Goal: Task Accomplishment & Management: Use online tool/utility

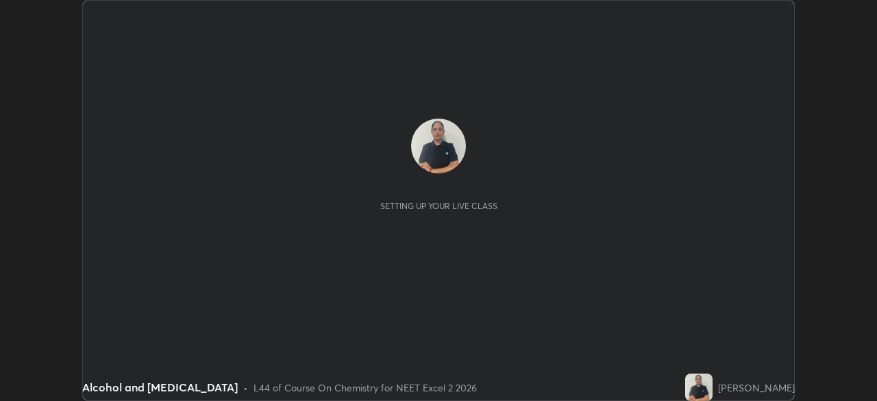
scroll to position [401, 876]
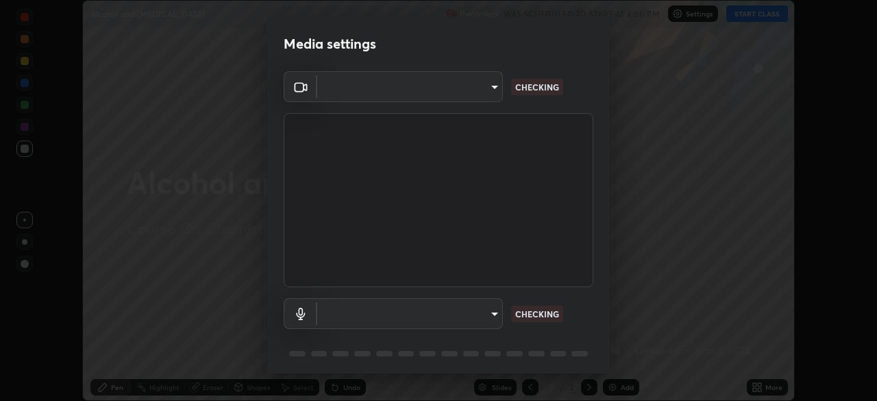
type input "6fd5a11214182fe3dbcd63879dc51230d69f1da36812afabedb7f77605f255ed"
click at [475, 316] on body "Erase all Alcohol and [MEDICAL_DATA] Recording WAS SCHEDULED TO START AT 4:00 P…" at bounding box center [438, 200] width 877 height 401
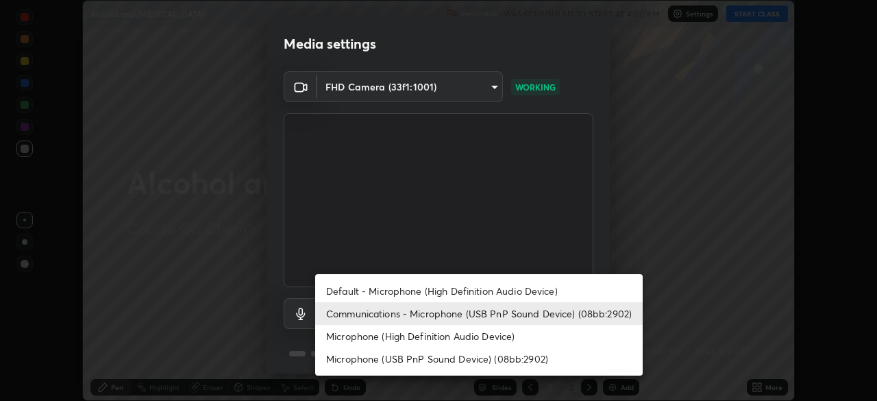
click at [447, 288] on li "Default - Microphone (High Definition Audio Device)" at bounding box center [478, 290] width 327 height 23
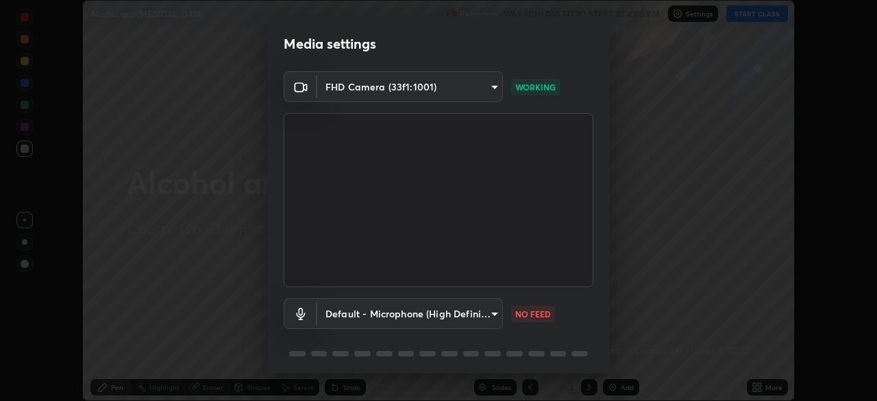
click at [472, 318] on body "Erase all Alcohol and [MEDICAL_DATA] Recording WAS SCHEDULED TO START AT 4:00 P…" at bounding box center [438, 200] width 877 height 401
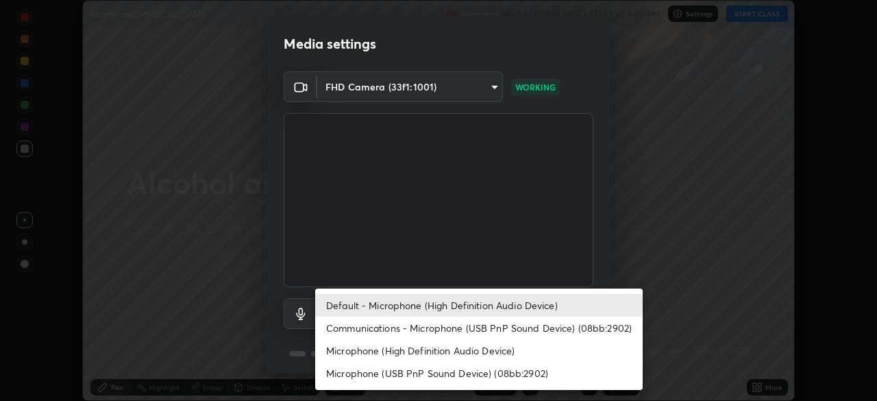
click at [453, 328] on li "Communications - Microphone (USB PnP Sound Device) (08bb:2902)" at bounding box center [478, 327] width 327 height 23
type input "communications"
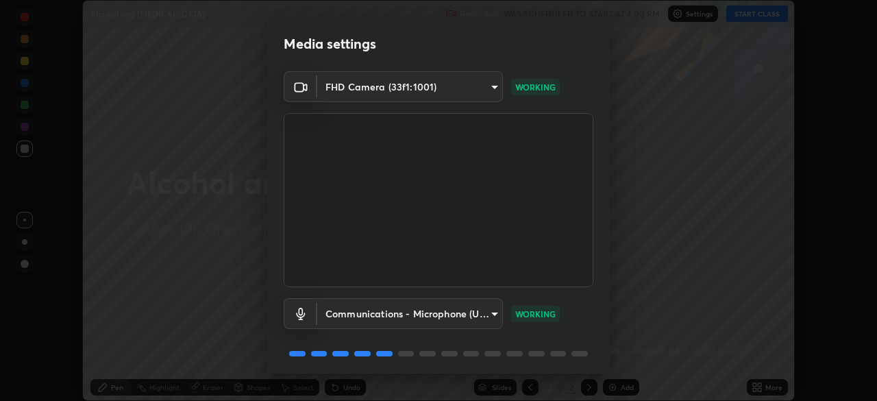
scroll to position [49, 0]
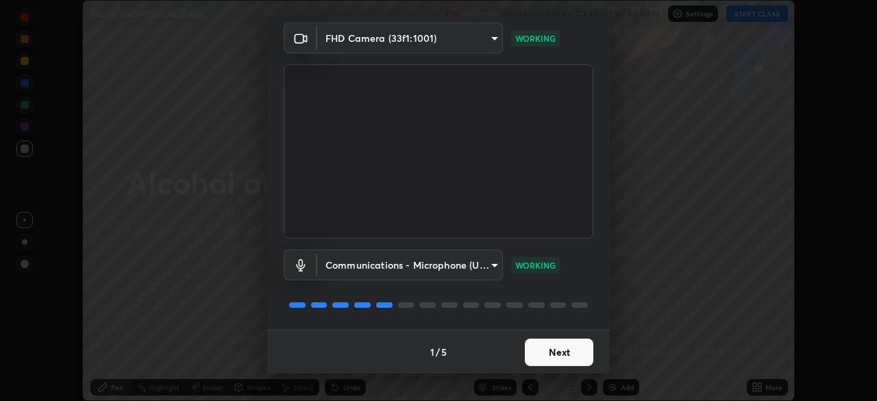
click at [551, 360] on button "Next" at bounding box center [559, 351] width 68 height 27
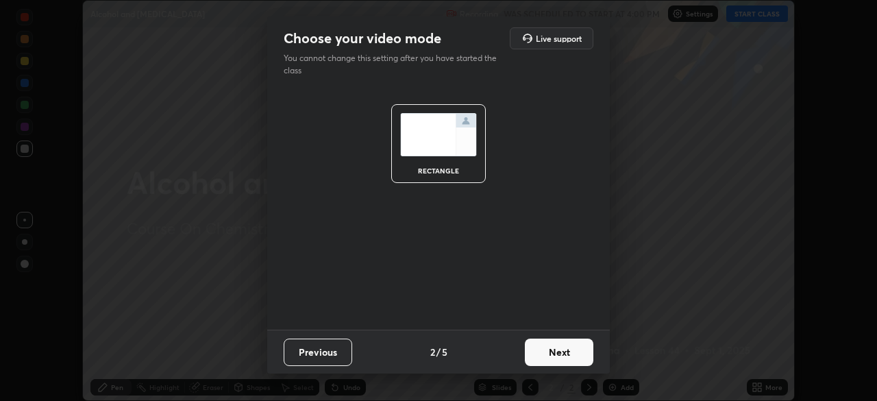
scroll to position [0, 0]
click at [566, 358] on button "Next" at bounding box center [559, 351] width 68 height 27
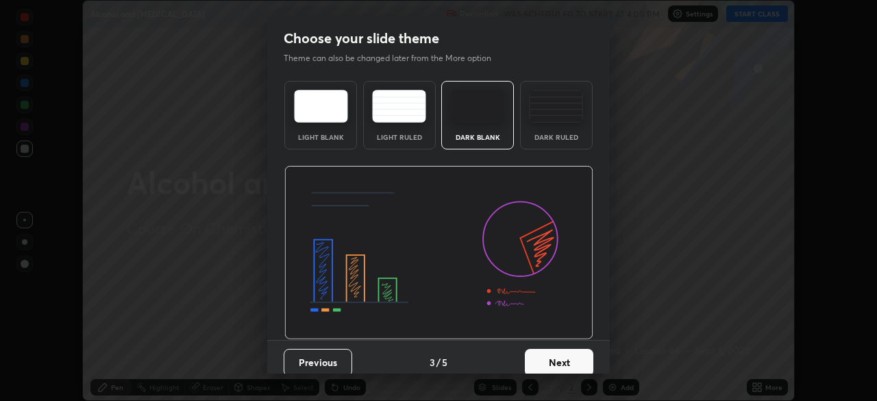
click at [575, 365] on button "Next" at bounding box center [559, 362] width 68 height 27
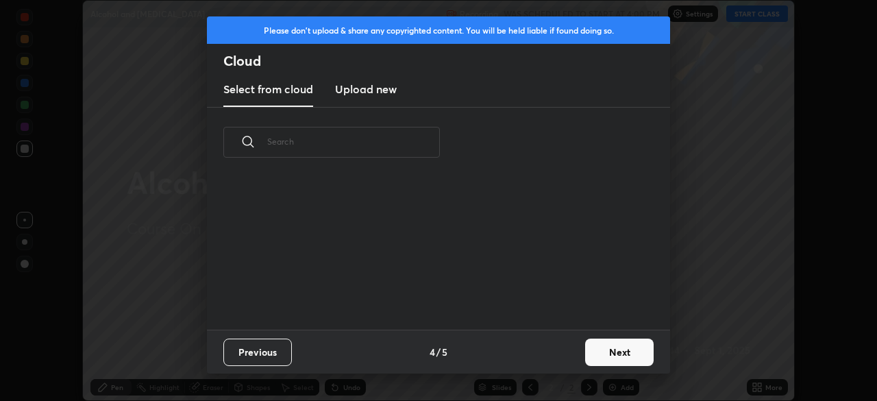
scroll to position [152, 440]
click at [597, 355] on button "Next" at bounding box center [619, 351] width 68 height 27
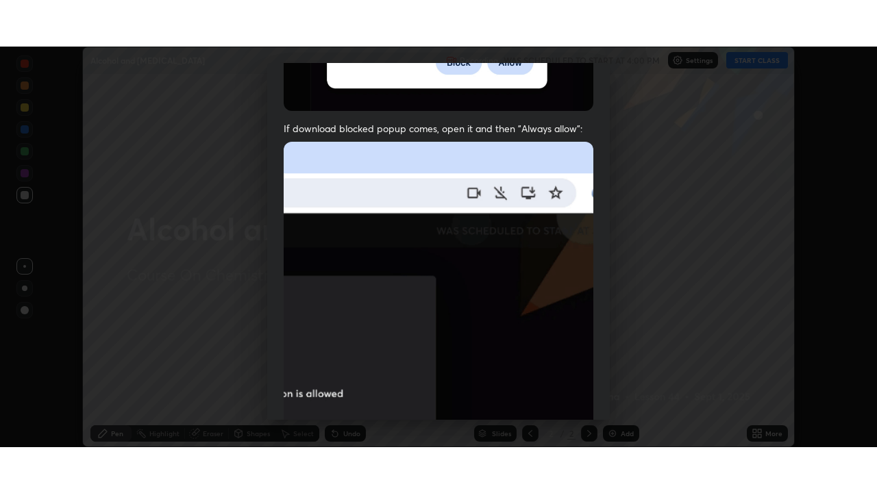
scroll to position [328, 0]
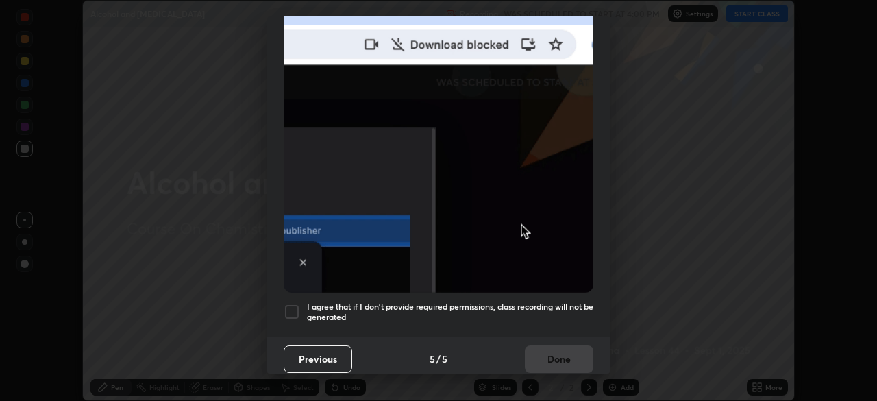
click at [293, 310] on div at bounding box center [292, 311] width 16 height 16
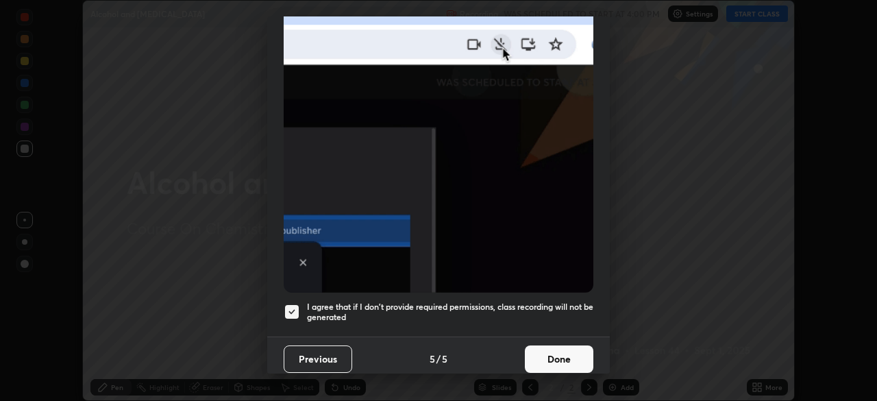
click at [562, 357] on button "Done" at bounding box center [559, 358] width 68 height 27
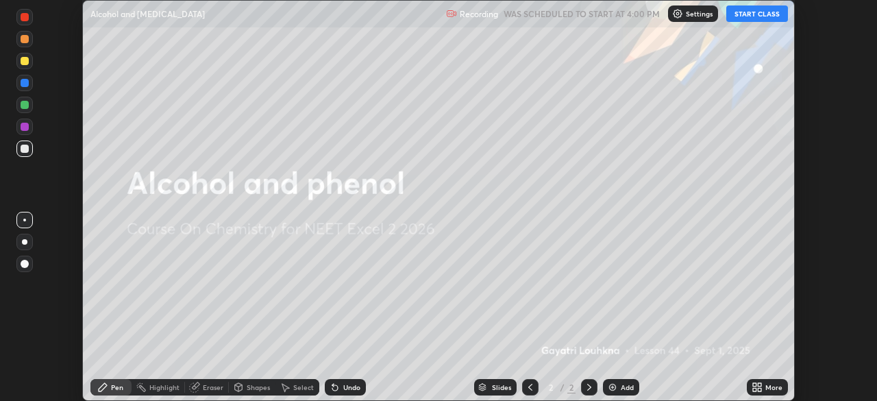
click at [749, 17] on button "START CLASS" at bounding box center [757, 13] width 62 height 16
click at [760, 390] on icon at bounding box center [758, 389] width 3 height 3
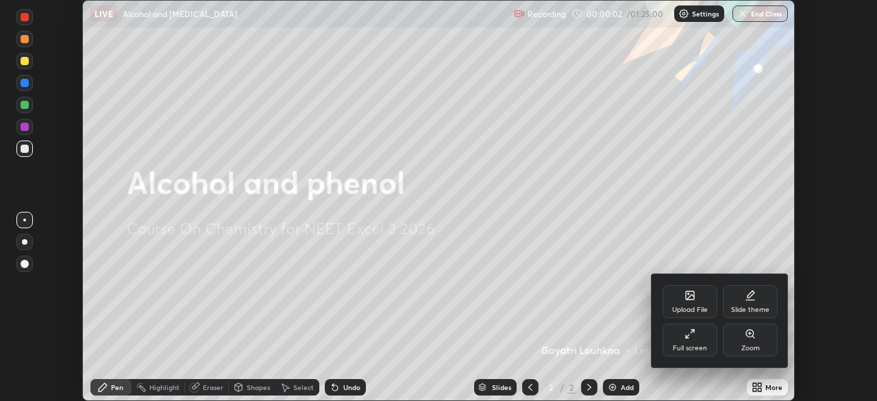
click at [688, 335] on icon at bounding box center [689, 333] width 11 height 11
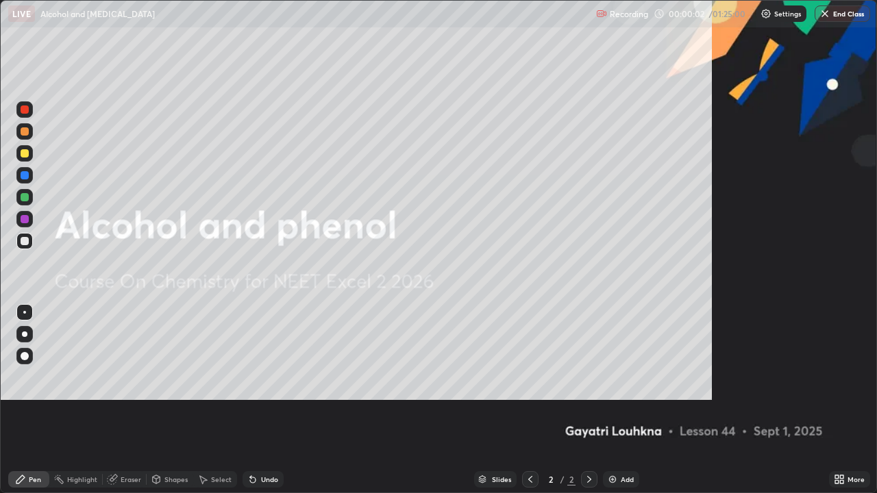
scroll to position [493, 877]
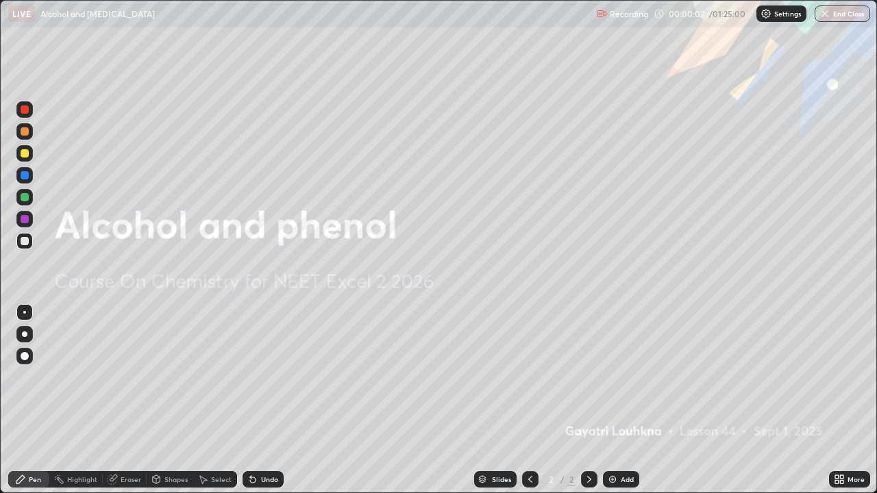
click at [610, 400] on img at bounding box center [612, 479] width 11 height 11
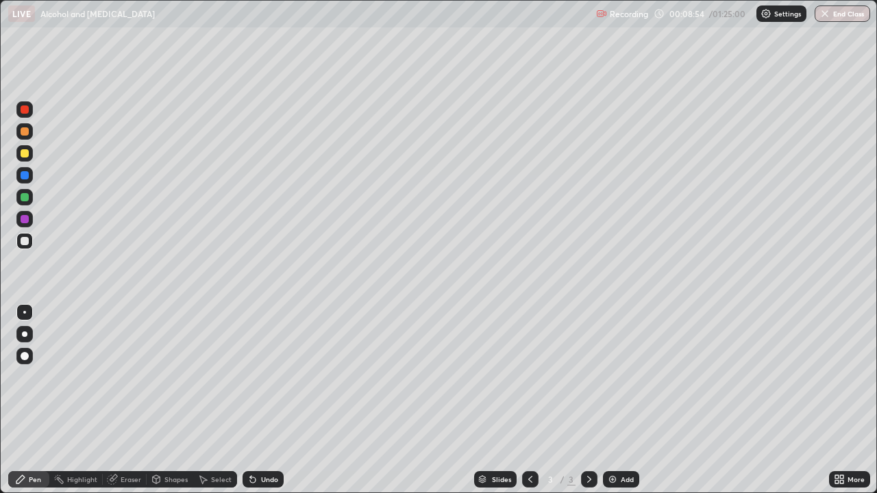
click at [175, 400] on div "Shapes" at bounding box center [175, 479] width 23 height 7
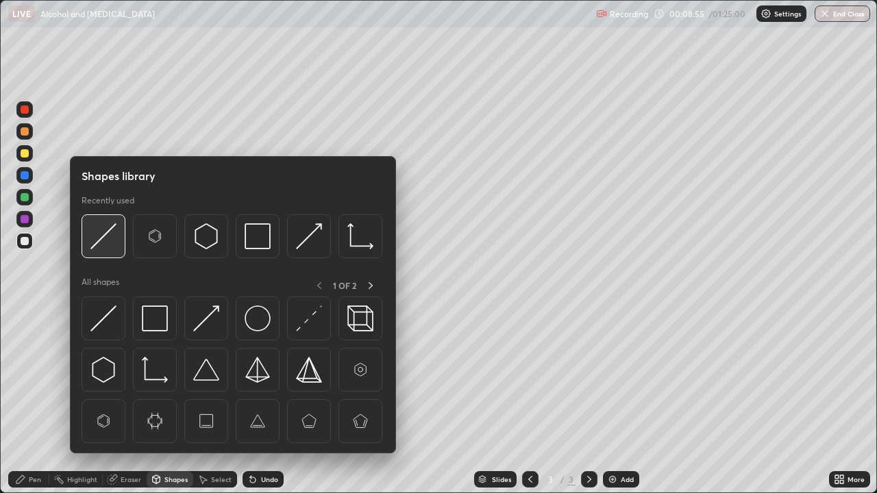
click at [107, 255] on div at bounding box center [103, 236] width 44 height 44
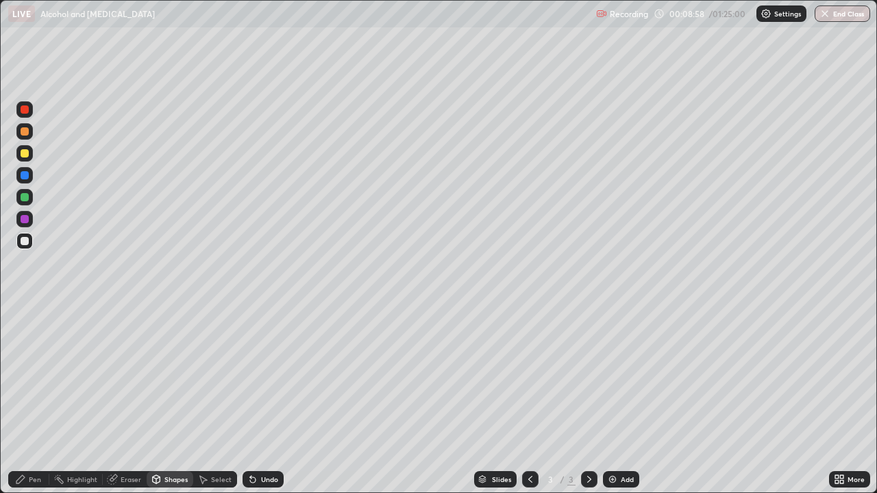
click at [32, 400] on div "Pen" at bounding box center [35, 479] width 12 height 7
click at [26, 159] on div at bounding box center [24, 153] width 16 height 16
click at [27, 197] on div at bounding box center [25, 197] width 8 height 8
click at [24, 242] on div at bounding box center [25, 241] width 8 height 8
click at [23, 175] on div at bounding box center [25, 175] width 8 height 8
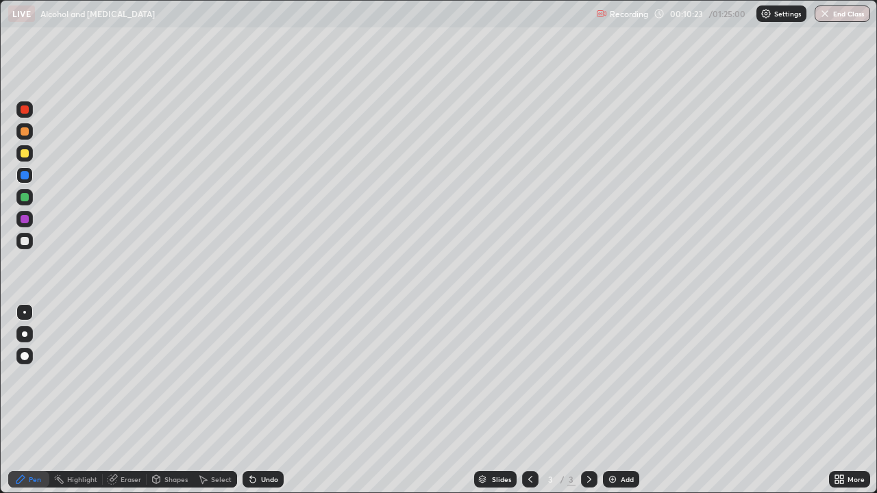
click at [26, 244] on div at bounding box center [25, 241] width 8 height 8
click at [25, 154] on div at bounding box center [25, 153] width 8 height 8
click at [27, 199] on div at bounding box center [25, 197] width 8 height 8
click at [23, 243] on div at bounding box center [25, 241] width 8 height 8
click at [30, 136] on div at bounding box center [24, 131] width 16 height 16
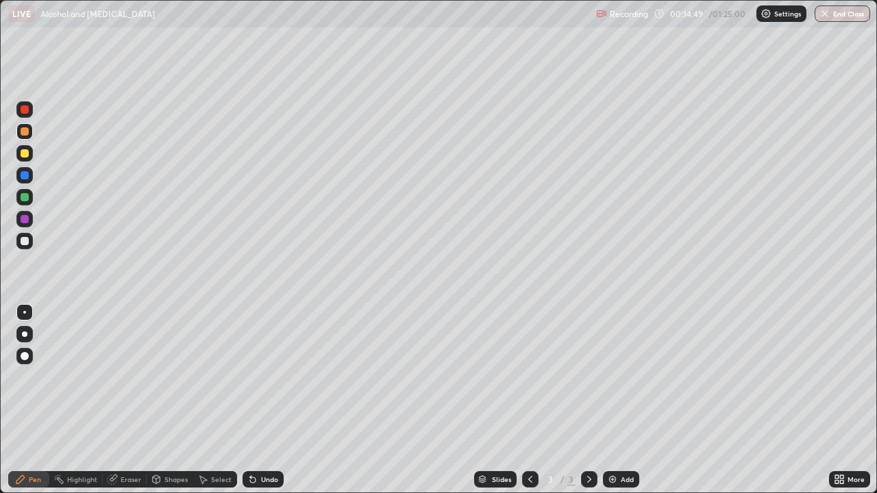
click at [25, 222] on div at bounding box center [25, 219] width 8 height 8
click at [25, 242] on div at bounding box center [25, 241] width 8 height 8
click at [29, 198] on div at bounding box center [24, 197] width 16 height 16
click at [607, 400] on img at bounding box center [612, 479] width 11 height 11
click at [32, 243] on div at bounding box center [24, 241] width 16 height 16
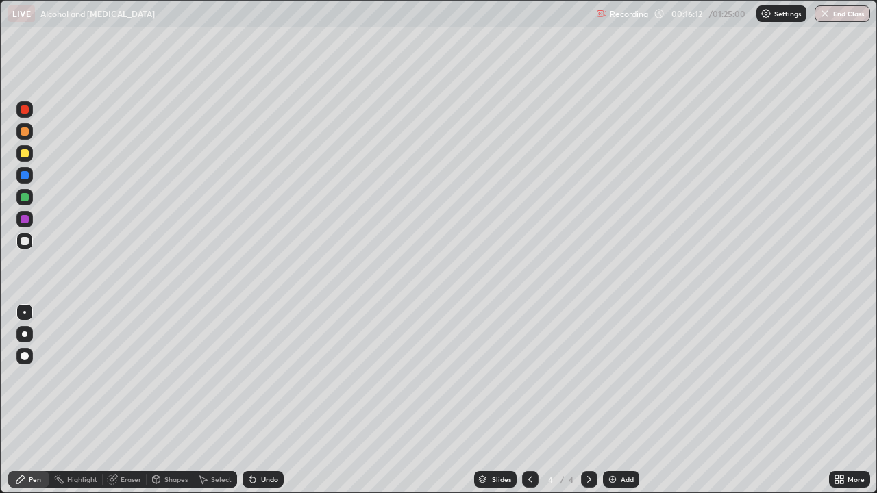
click at [28, 199] on div at bounding box center [25, 197] width 8 height 8
click at [529, 400] on icon at bounding box center [530, 479] width 11 height 11
click at [21, 175] on div at bounding box center [25, 175] width 8 height 8
click at [22, 244] on div at bounding box center [25, 241] width 8 height 8
click at [588, 400] on icon at bounding box center [589, 479] width 11 height 11
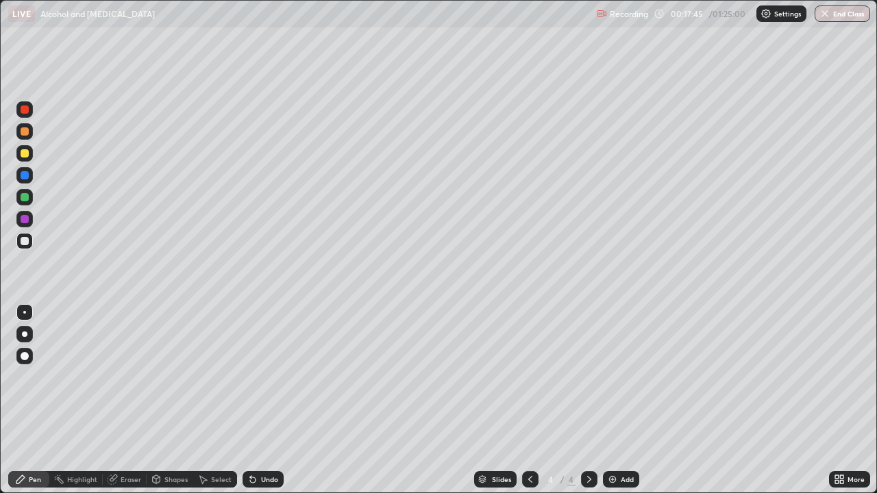
click at [608, 400] on img at bounding box center [612, 479] width 11 height 11
click at [168, 400] on div "Shapes" at bounding box center [175, 479] width 23 height 7
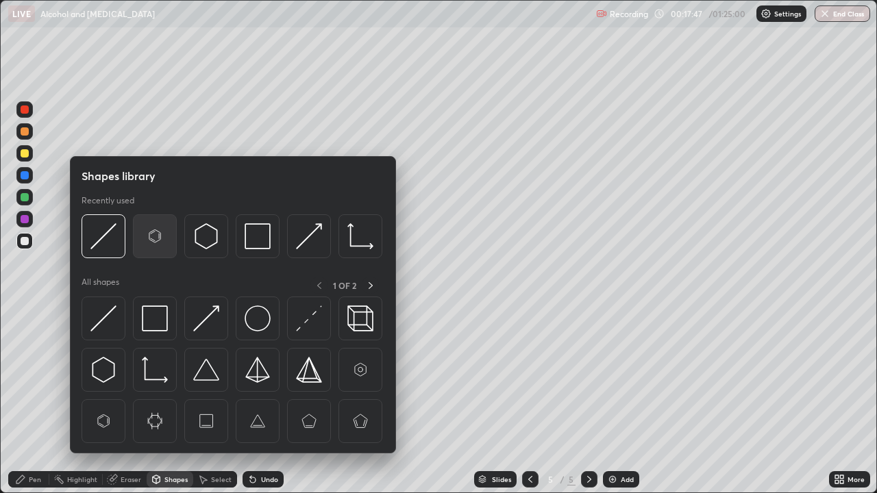
click at [151, 239] on img at bounding box center [155, 236] width 26 height 26
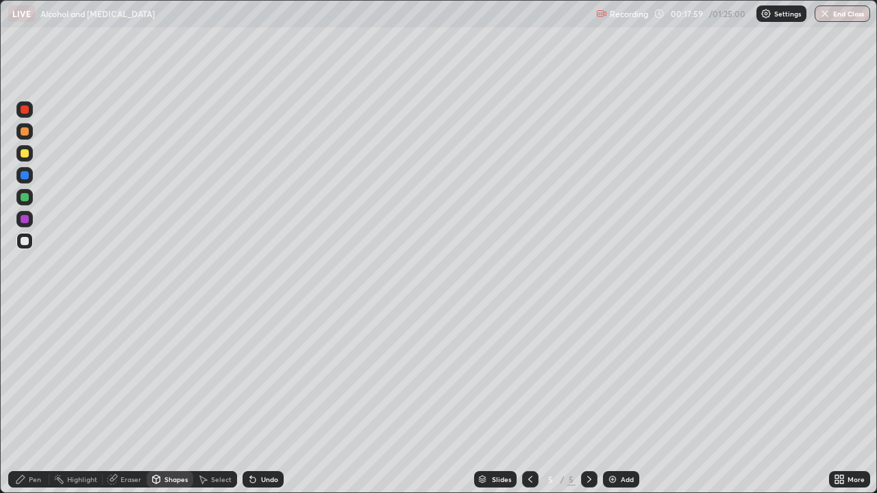
click at [35, 400] on div "Pen" at bounding box center [35, 479] width 12 height 7
click at [25, 110] on div at bounding box center [25, 109] width 8 height 8
click at [25, 218] on div at bounding box center [25, 219] width 8 height 8
click at [27, 157] on div at bounding box center [25, 153] width 8 height 8
click at [128, 400] on div "Eraser" at bounding box center [131, 479] width 21 height 7
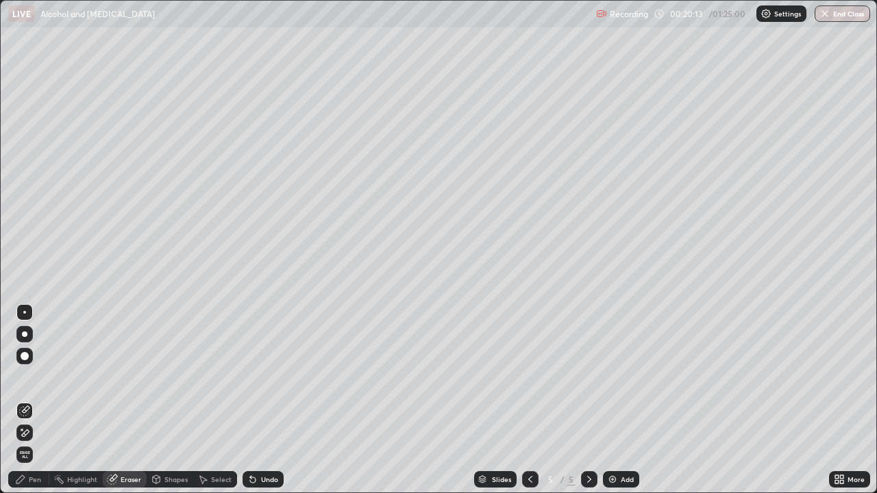
click at [32, 400] on div "Pen" at bounding box center [35, 479] width 12 height 7
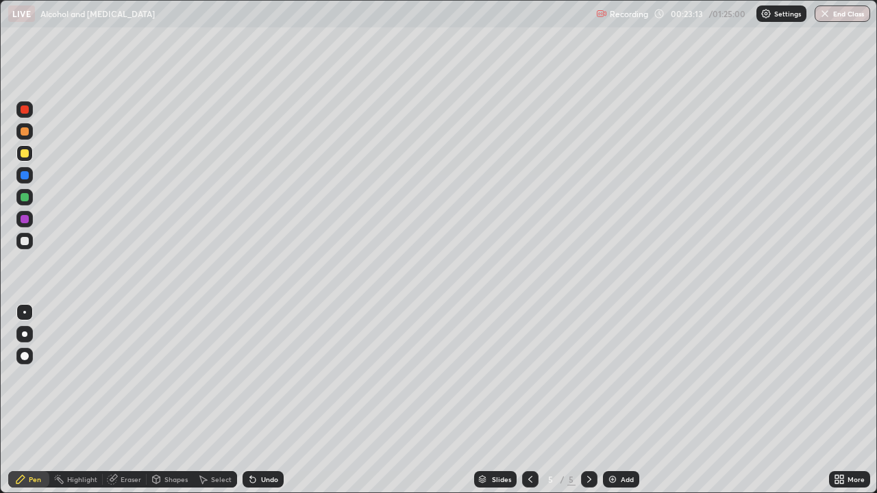
click at [527, 400] on icon at bounding box center [530, 479] width 11 height 11
click at [528, 400] on icon at bounding box center [530, 479] width 4 height 7
click at [586, 400] on icon at bounding box center [589, 479] width 11 height 11
click at [528, 400] on icon at bounding box center [530, 479] width 11 height 11
click at [588, 400] on icon at bounding box center [589, 479] width 11 height 11
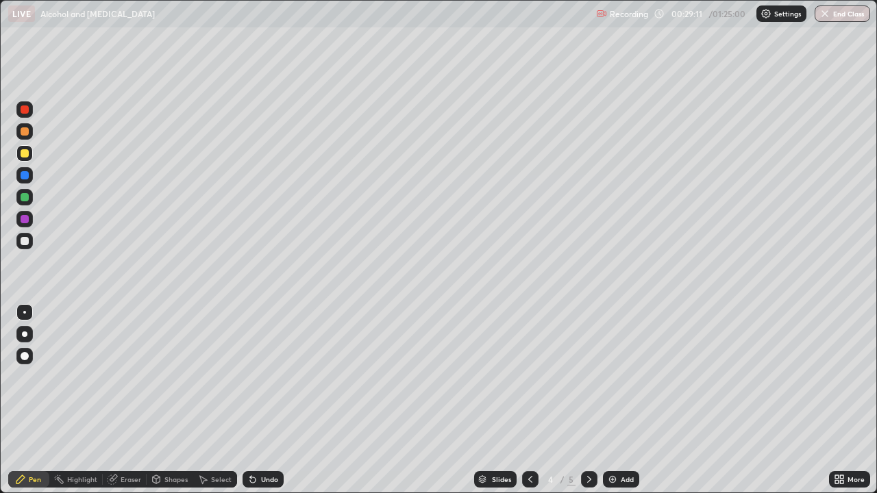
click at [589, 400] on icon at bounding box center [589, 479] width 11 height 11
click at [23, 221] on div at bounding box center [25, 219] width 8 height 8
click at [25, 244] on div at bounding box center [25, 241] width 8 height 8
click at [136, 400] on div "Eraser" at bounding box center [131, 479] width 21 height 7
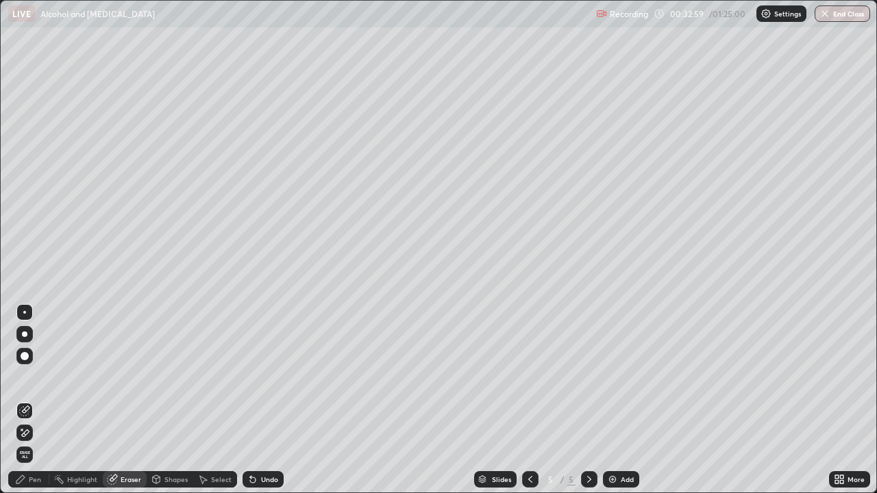
click at [36, 400] on div "Pen" at bounding box center [35, 479] width 12 height 7
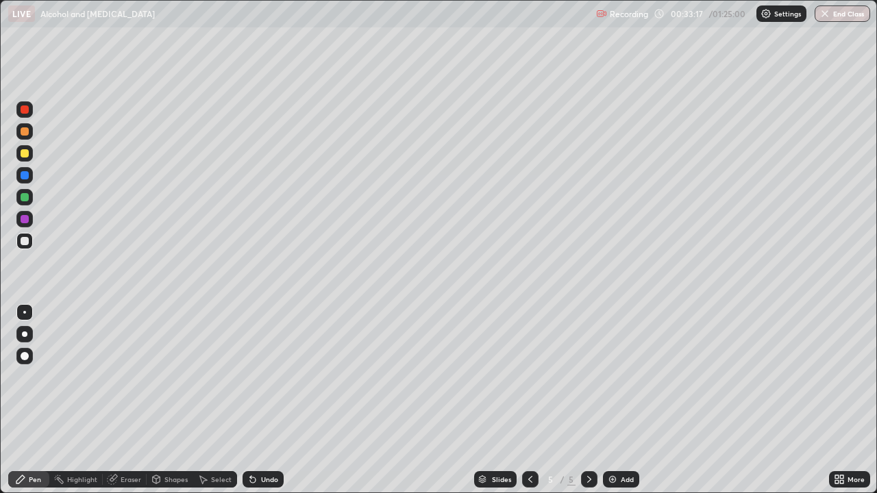
click at [25, 153] on div at bounding box center [25, 153] width 8 height 8
click at [607, 400] on img at bounding box center [612, 479] width 11 height 11
click at [177, 400] on div "Shapes" at bounding box center [170, 479] width 47 height 16
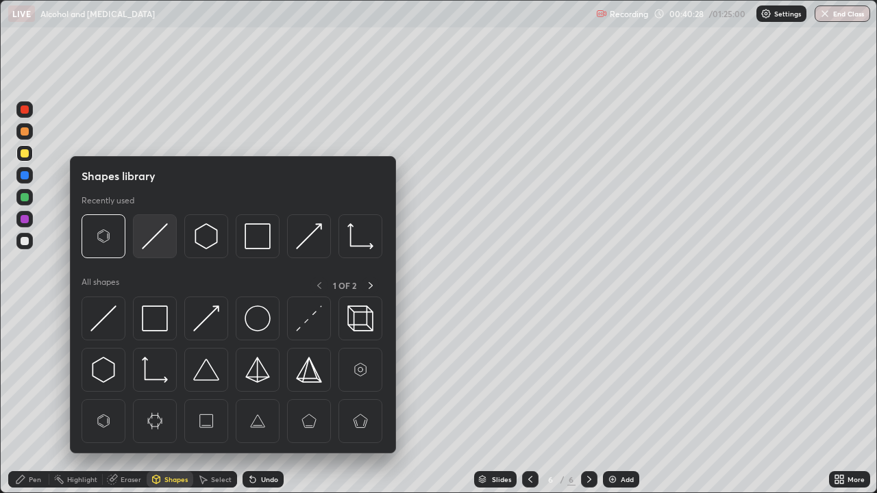
click at [160, 245] on img at bounding box center [155, 236] width 26 height 26
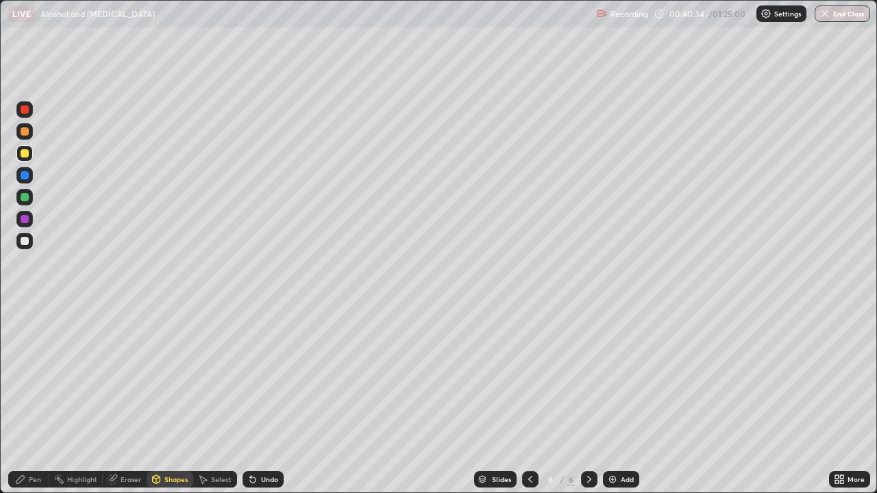
click at [28, 247] on div at bounding box center [24, 241] width 16 height 16
click at [36, 400] on div "Pen" at bounding box center [35, 479] width 12 height 7
click at [24, 111] on div at bounding box center [25, 109] width 8 height 8
click at [21, 152] on div at bounding box center [25, 153] width 8 height 8
click at [22, 196] on div at bounding box center [25, 197] width 8 height 8
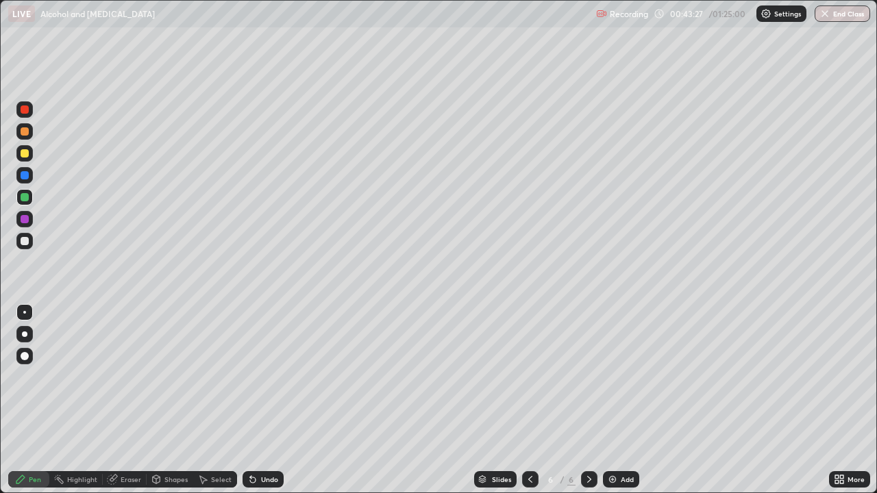
click at [22, 154] on div at bounding box center [25, 153] width 8 height 8
click at [31, 217] on div at bounding box center [24, 219] width 16 height 16
click at [25, 153] on div at bounding box center [25, 153] width 8 height 8
click at [25, 110] on div at bounding box center [25, 109] width 8 height 8
click at [23, 176] on div at bounding box center [25, 175] width 8 height 8
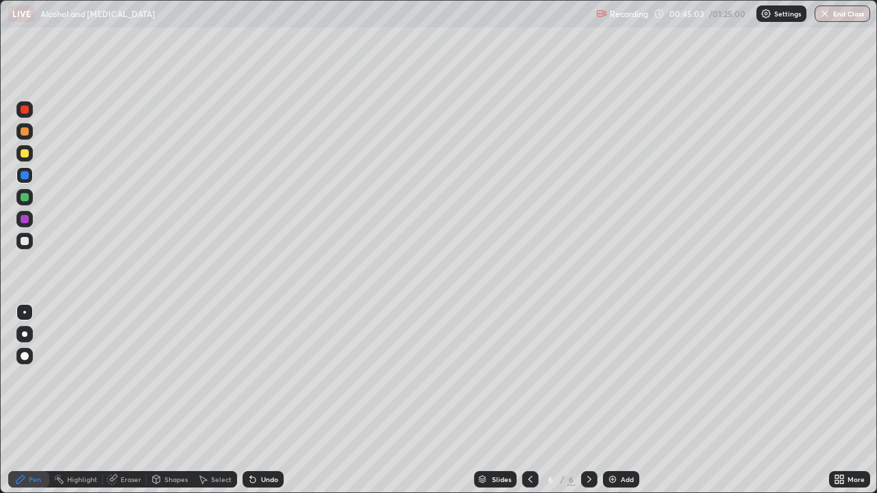
click at [25, 242] on div at bounding box center [25, 241] width 8 height 8
click at [24, 177] on div at bounding box center [25, 175] width 8 height 8
click at [24, 219] on div at bounding box center [25, 219] width 8 height 8
click at [31, 247] on div at bounding box center [24, 241] width 16 height 16
click at [28, 157] on div at bounding box center [24, 153] width 16 height 16
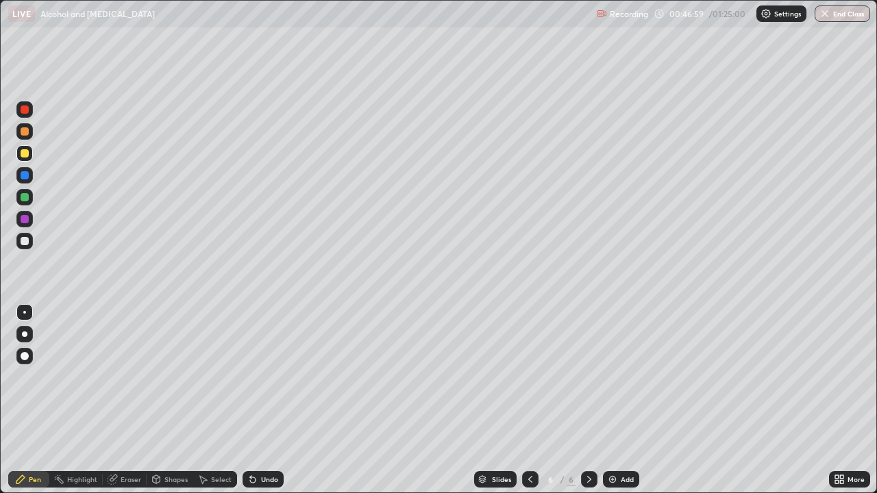
click at [27, 222] on div at bounding box center [25, 219] width 8 height 8
click at [135, 400] on div "Eraser" at bounding box center [125, 479] width 44 height 16
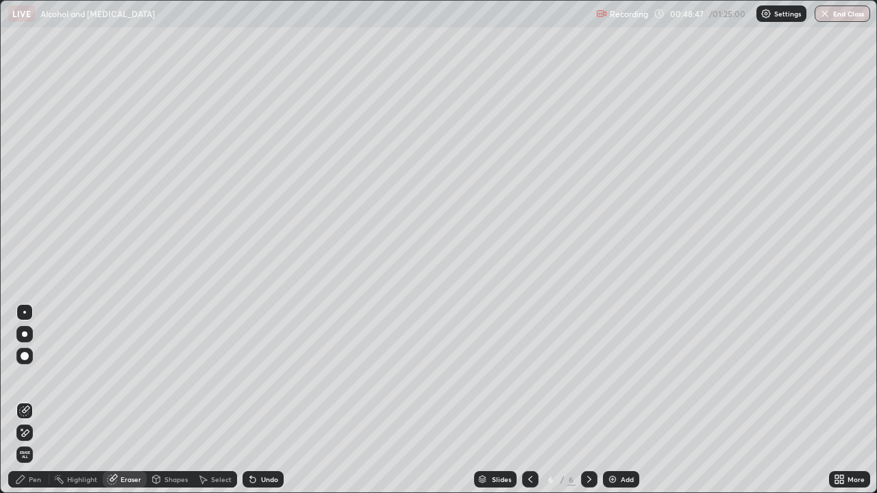
click at [41, 400] on div "Pen" at bounding box center [28, 479] width 41 height 16
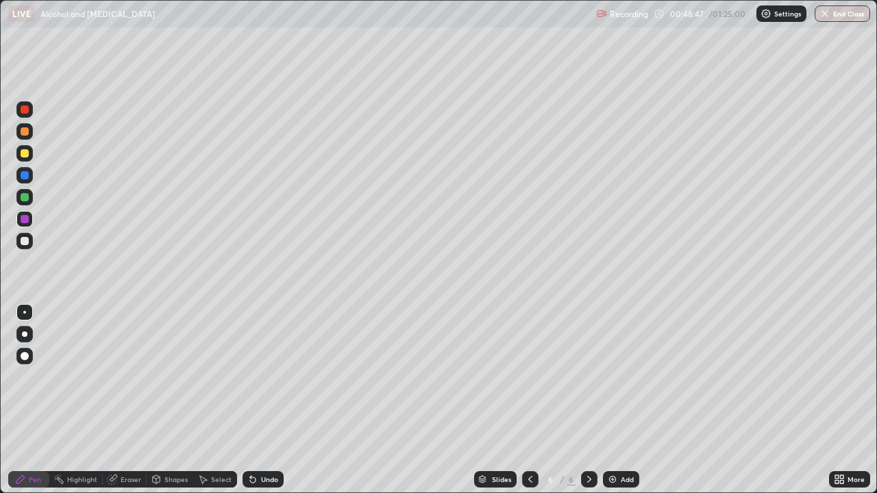
click at [27, 248] on div at bounding box center [24, 241] width 16 height 16
click at [611, 400] on img at bounding box center [612, 479] width 11 height 11
click at [37, 400] on div "Pen" at bounding box center [35, 479] width 12 height 7
click at [129, 400] on div "Eraser" at bounding box center [131, 479] width 21 height 7
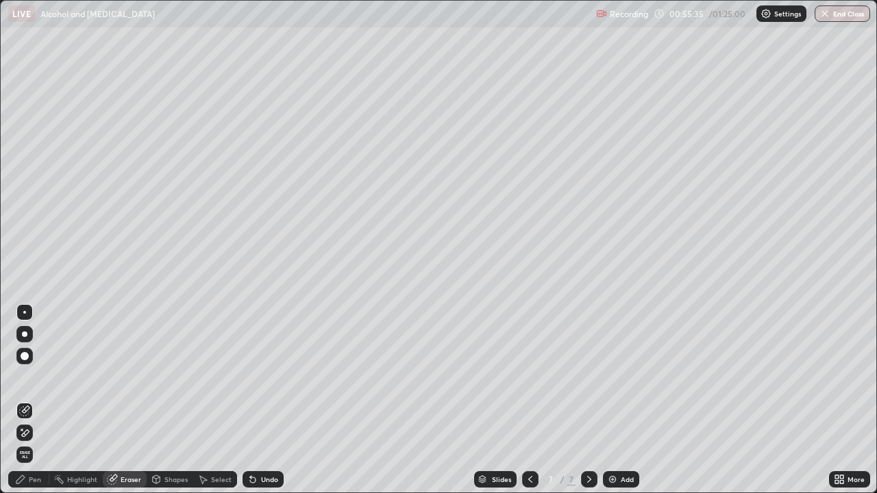
click at [38, 400] on div "Pen" at bounding box center [35, 479] width 12 height 7
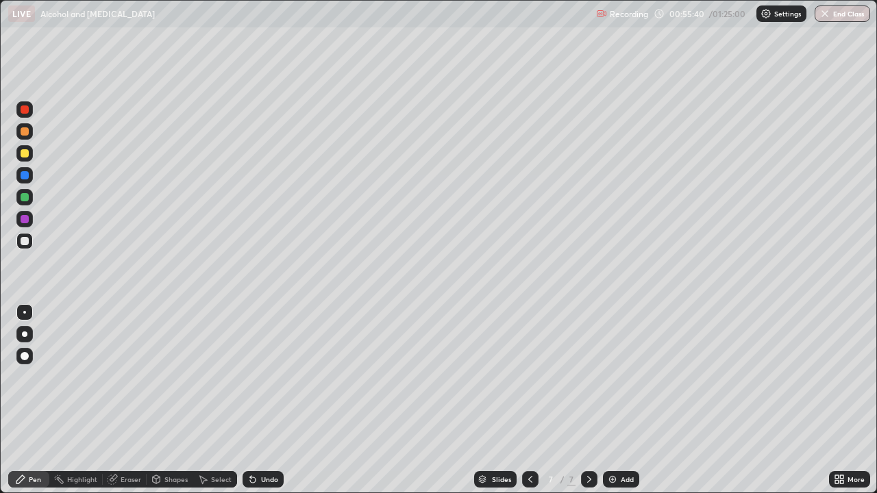
click at [127, 400] on div "Eraser" at bounding box center [131, 479] width 21 height 7
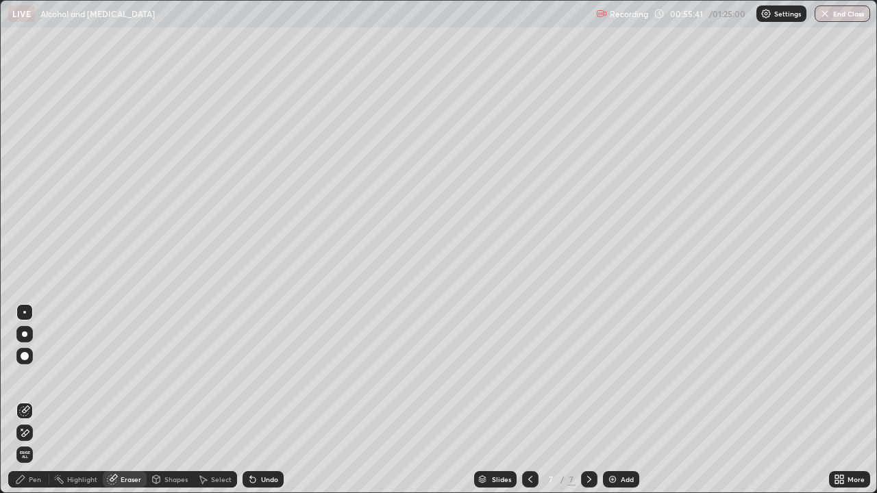
click at [125, 400] on div "Eraser" at bounding box center [131, 479] width 21 height 7
click at [166, 400] on div "Shapes" at bounding box center [175, 479] width 23 height 7
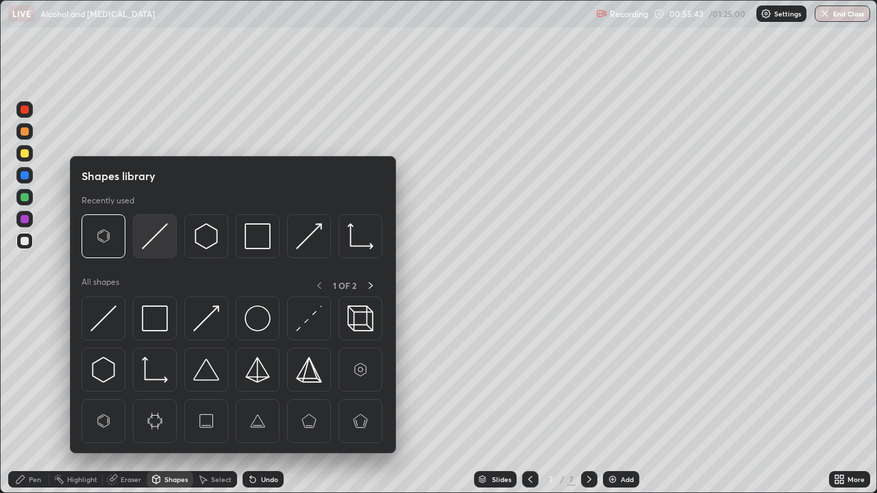
click at [149, 246] on img at bounding box center [155, 236] width 26 height 26
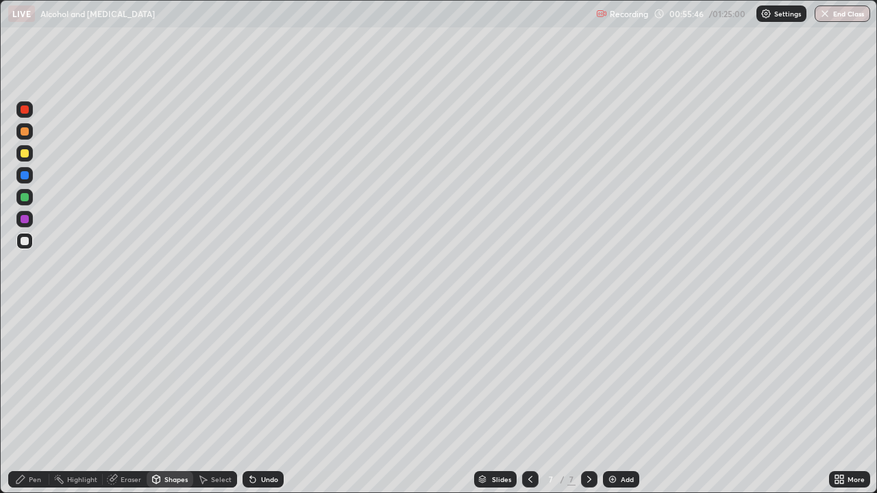
click at [37, 400] on div "Pen" at bounding box center [35, 479] width 12 height 7
click at [25, 157] on div at bounding box center [25, 153] width 8 height 8
click at [25, 243] on div at bounding box center [25, 241] width 8 height 8
click at [168, 400] on div "Shapes" at bounding box center [170, 479] width 47 height 16
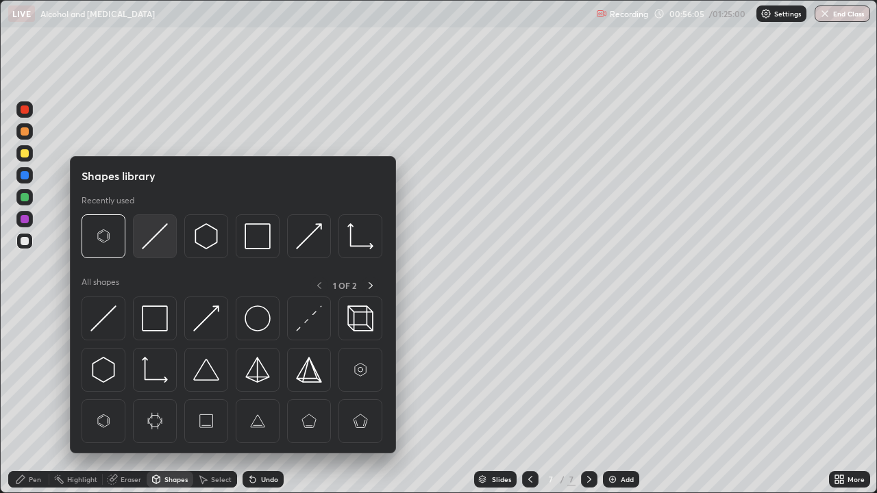
click at [145, 245] on img at bounding box center [155, 236] width 26 height 26
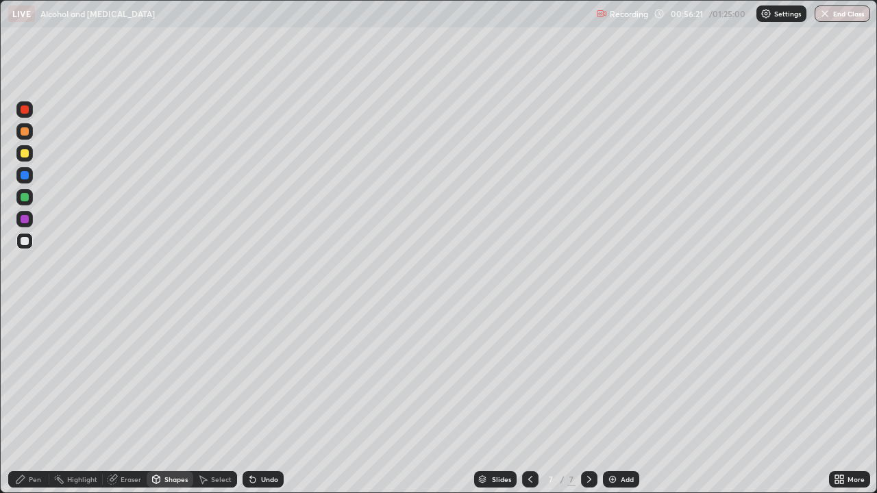
click at [35, 400] on div "Pen" at bounding box center [35, 479] width 12 height 7
click at [607, 400] on img at bounding box center [612, 479] width 11 height 11
click at [171, 400] on div "Shapes" at bounding box center [175, 479] width 23 height 7
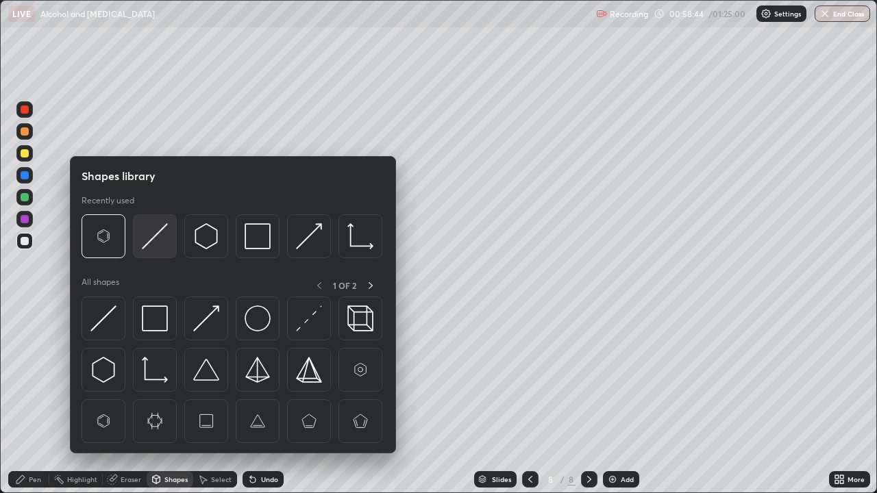
click at [160, 241] on img at bounding box center [155, 236] width 26 height 26
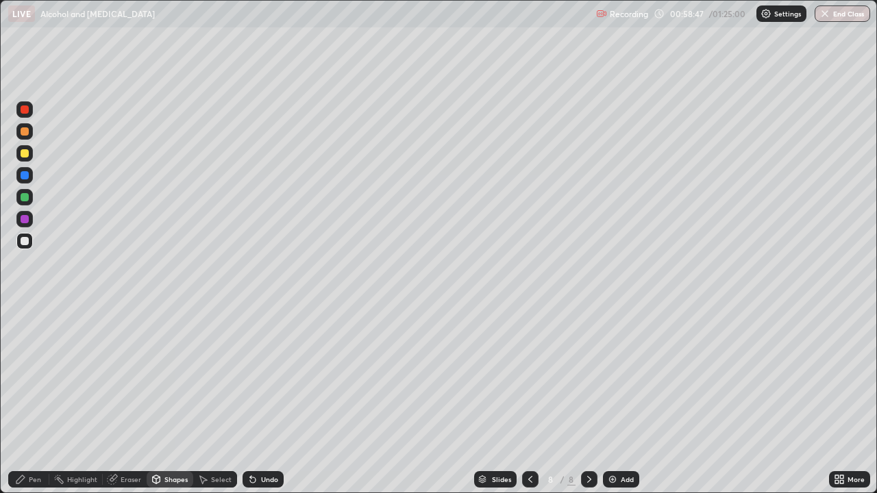
click at [38, 400] on div "Pen" at bounding box center [35, 479] width 12 height 7
click at [23, 109] on div at bounding box center [25, 109] width 8 height 8
click at [173, 400] on div "Shapes" at bounding box center [175, 479] width 23 height 7
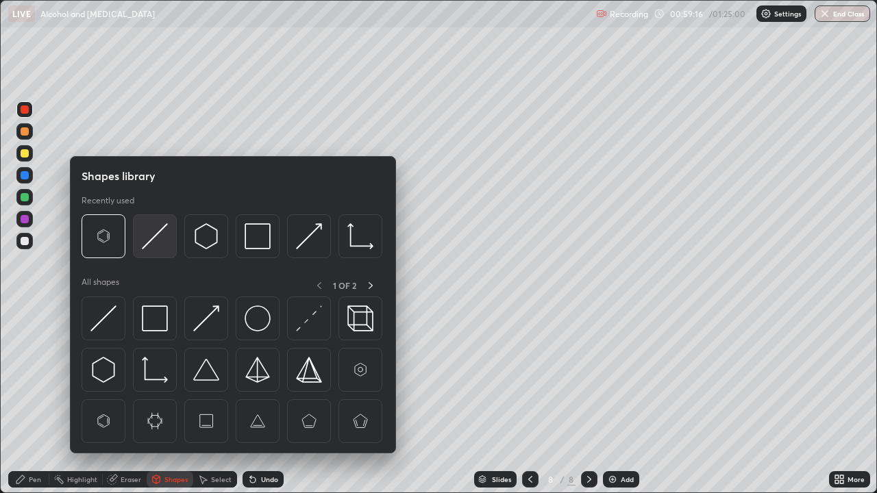
click at [152, 249] on img at bounding box center [155, 236] width 26 height 26
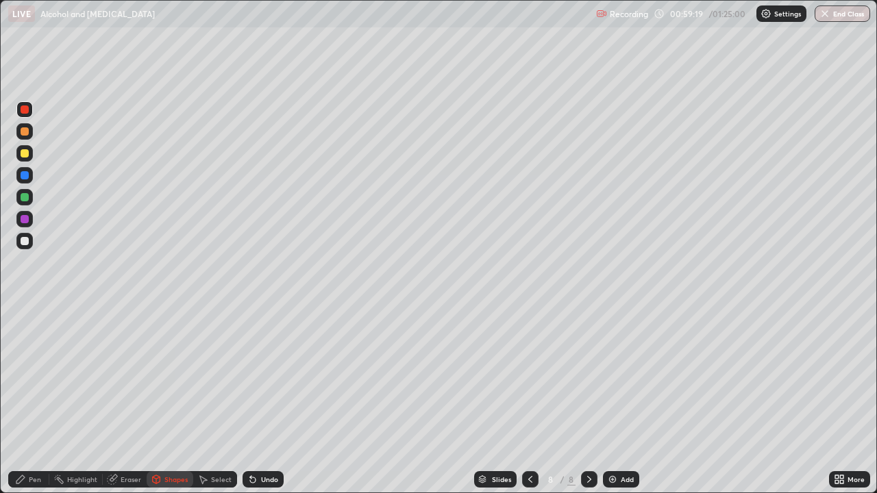
click at [36, 400] on div "Pen" at bounding box center [35, 479] width 12 height 7
click at [175, 400] on div "Shapes" at bounding box center [175, 479] width 23 height 7
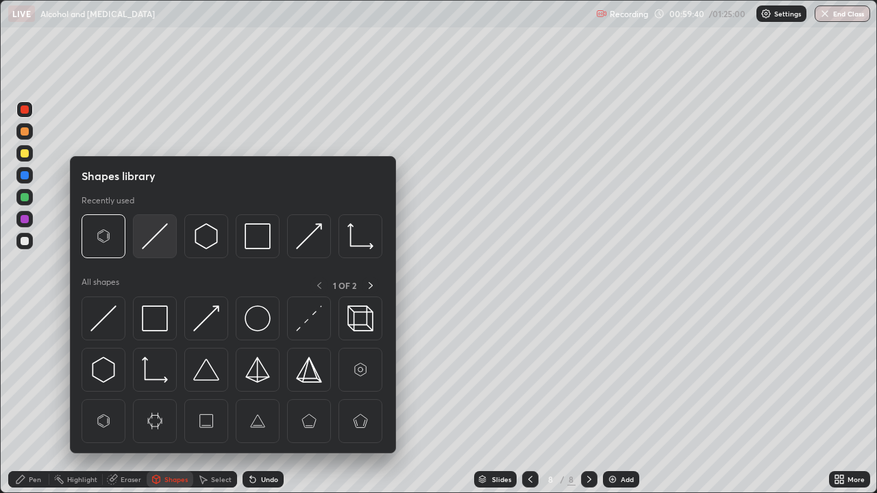
click at [153, 242] on img at bounding box center [155, 236] width 26 height 26
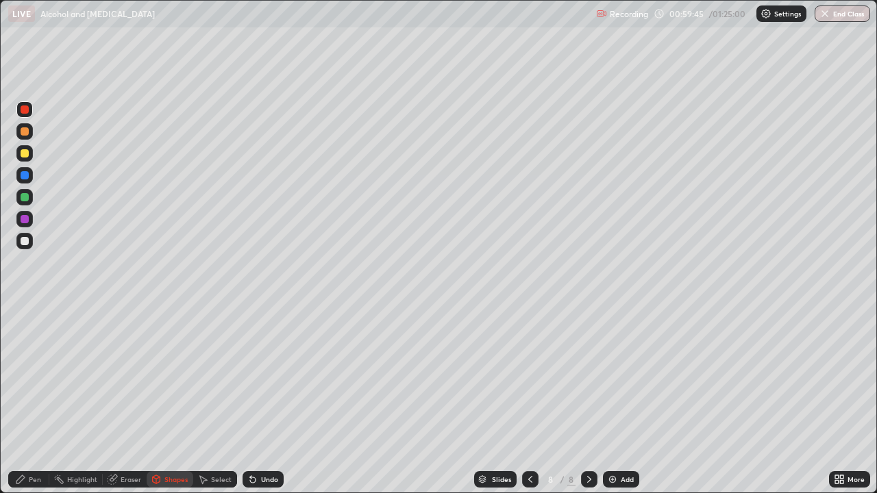
click at [39, 400] on div "Pen" at bounding box center [35, 479] width 12 height 7
click at [24, 200] on div at bounding box center [25, 197] width 8 height 8
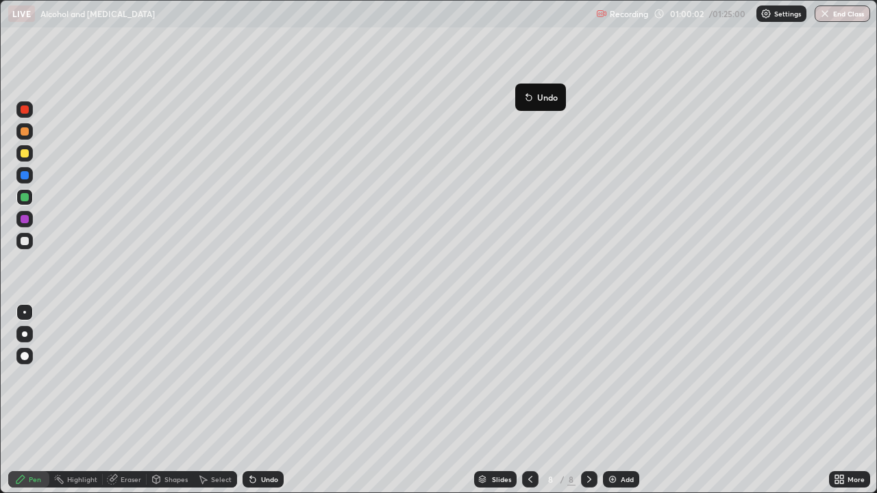
click at [525, 91] on button "Undo" at bounding box center [541, 97] width 40 height 16
click at [23, 242] on div at bounding box center [25, 241] width 8 height 8
click at [23, 135] on div at bounding box center [25, 131] width 8 height 8
click at [24, 153] on div at bounding box center [25, 153] width 8 height 8
click at [121, 400] on div "Eraser" at bounding box center [131, 479] width 21 height 7
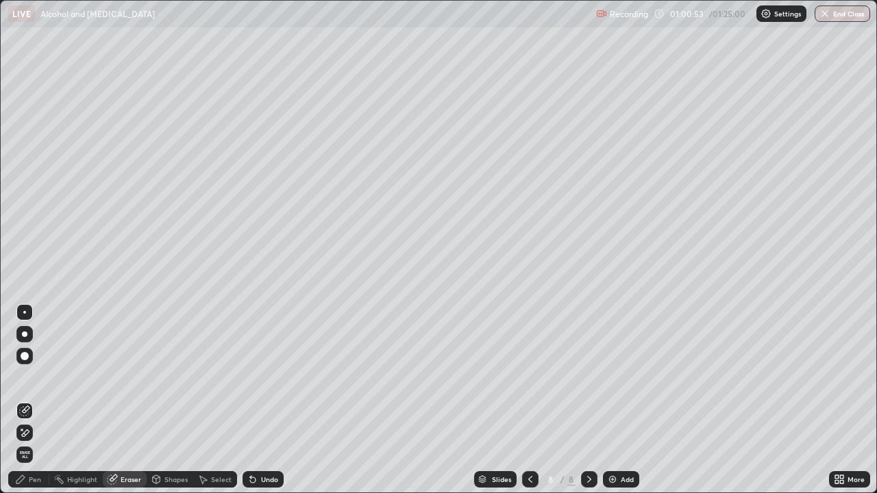
click at [38, 400] on div "Pen" at bounding box center [35, 479] width 12 height 7
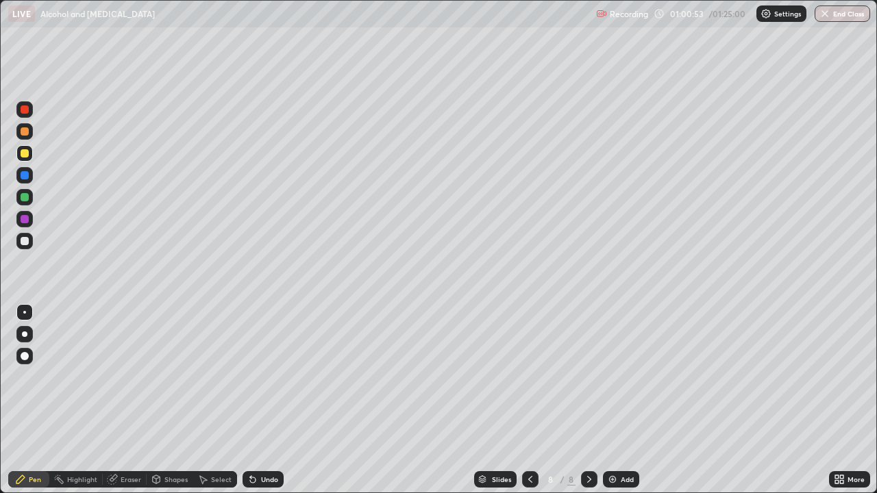
click at [29, 242] on div at bounding box center [24, 241] width 16 height 16
click at [26, 222] on div at bounding box center [25, 219] width 8 height 8
click at [28, 247] on div at bounding box center [24, 241] width 16 height 16
click at [23, 197] on div at bounding box center [25, 197] width 8 height 8
click at [32, 246] on div at bounding box center [24, 241] width 16 height 16
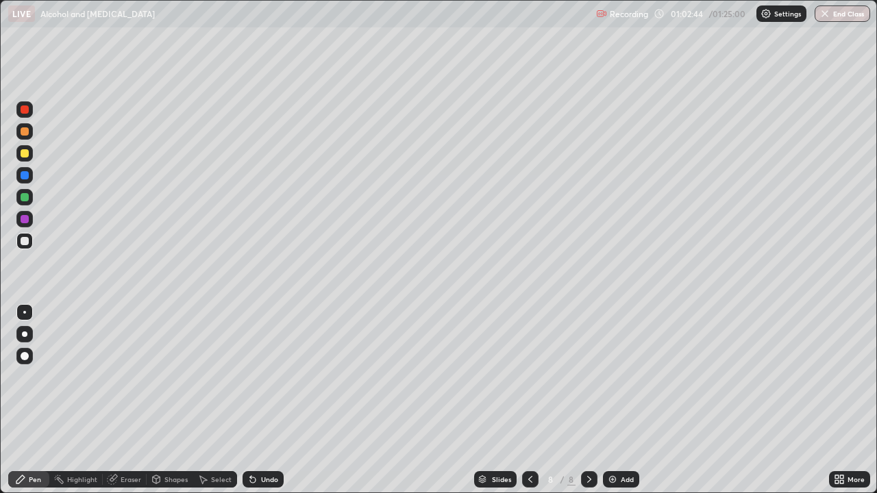
click at [612, 400] on img at bounding box center [612, 479] width 11 height 11
click at [30, 201] on div at bounding box center [24, 197] width 16 height 16
click at [529, 400] on icon at bounding box center [530, 479] width 11 height 11
click at [28, 218] on div at bounding box center [25, 219] width 8 height 8
click at [30, 245] on div at bounding box center [24, 241] width 16 height 16
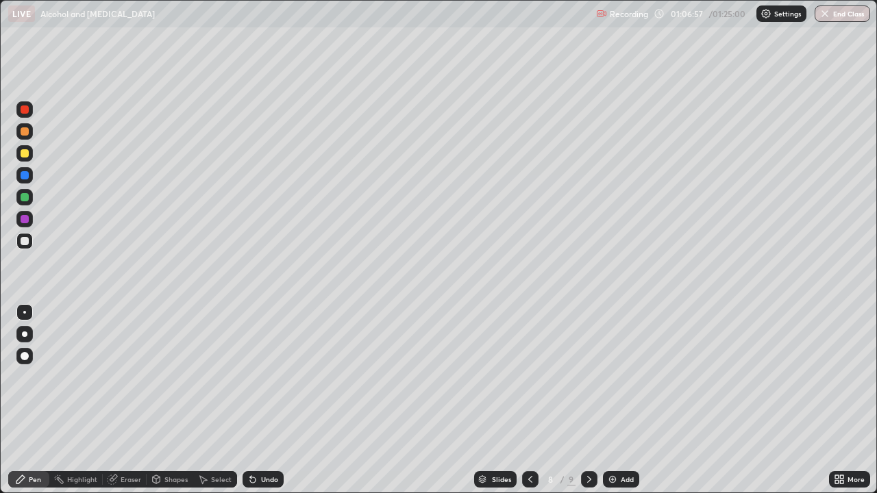
click at [31, 221] on div at bounding box center [24, 219] width 16 height 16
click at [25, 242] on div at bounding box center [25, 241] width 8 height 8
click at [29, 199] on div at bounding box center [24, 197] width 16 height 16
click at [30, 240] on div at bounding box center [24, 241] width 16 height 16
click at [25, 198] on div at bounding box center [25, 197] width 8 height 8
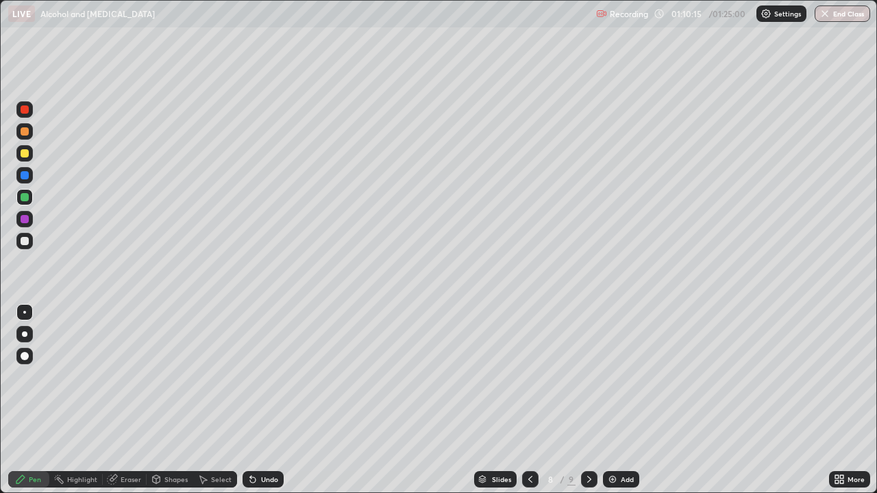
click at [29, 151] on div at bounding box center [24, 153] width 16 height 16
click at [26, 117] on div at bounding box center [24, 109] width 16 height 16
click at [588, 400] on icon at bounding box center [589, 479] width 11 height 11
click at [23, 242] on div at bounding box center [25, 241] width 8 height 8
click at [25, 110] on div at bounding box center [25, 109] width 8 height 8
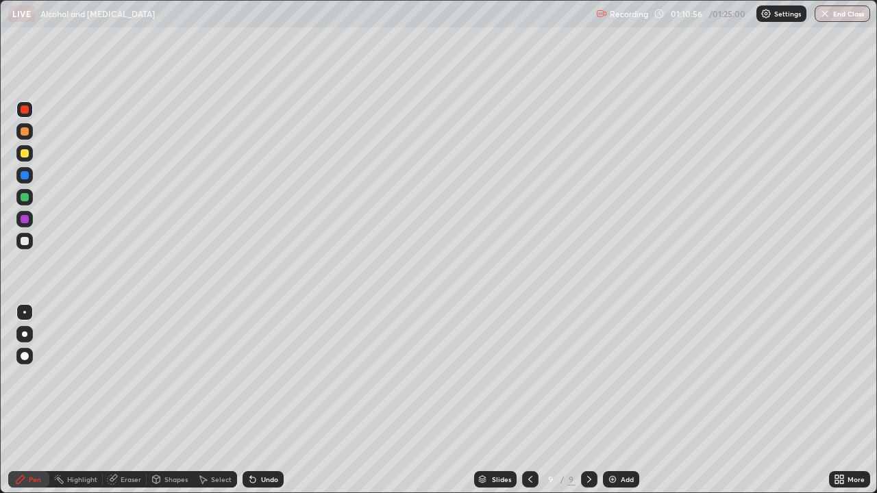
click at [25, 241] on div at bounding box center [25, 241] width 8 height 8
click at [125, 400] on div "Eraser" at bounding box center [131, 479] width 21 height 7
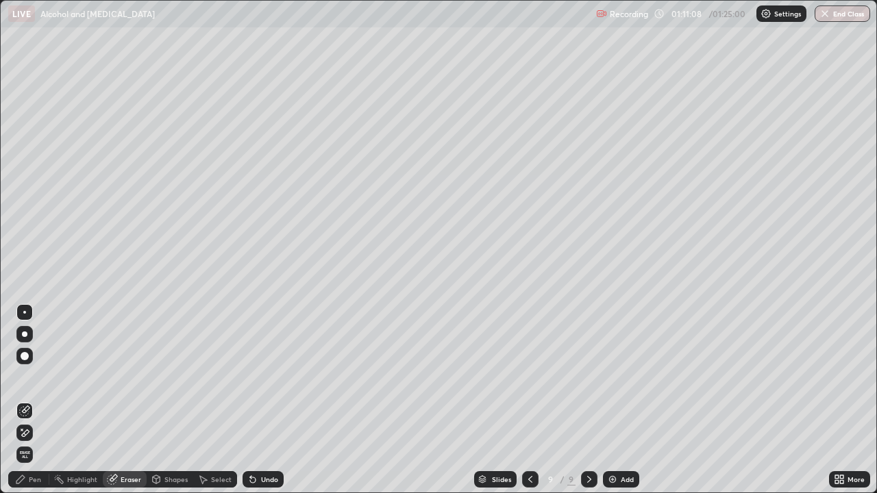
click at [31, 400] on div "Pen" at bounding box center [35, 479] width 12 height 7
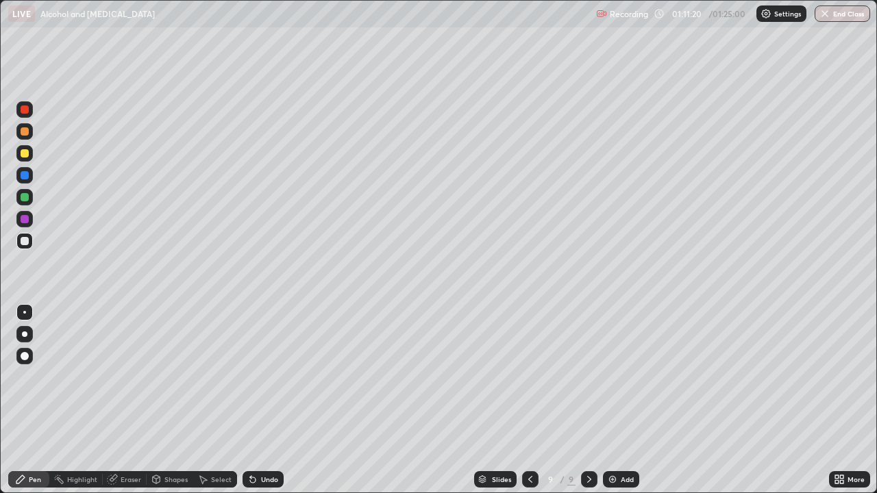
click at [25, 154] on div at bounding box center [25, 153] width 8 height 8
click at [30, 244] on div at bounding box center [24, 241] width 16 height 16
click at [23, 157] on div at bounding box center [25, 153] width 8 height 8
click at [26, 249] on div at bounding box center [24, 241] width 16 height 16
click at [609, 400] on img at bounding box center [612, 479] width 11 height 11
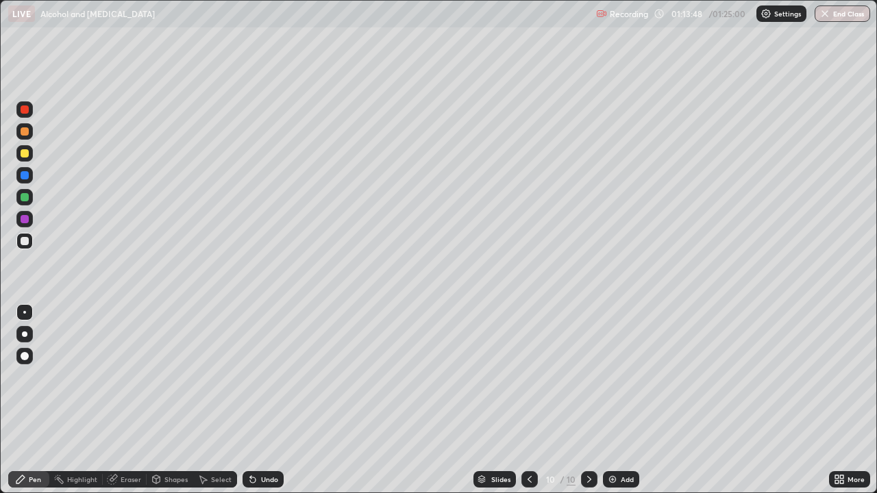
click at [23, 133] on div at bounding box center [25, 131] width 8 height 8
click at [23, 239] on div at bounding box center [25, 241] width 8 height 8
click at [23, 110] on div at bounding box center [25, 109] width 8 height 8
click at [27, 242] on div at bounding box center [25, 241] width 8 height 8
click at [24, 109] on div at bounding box center [25, 109] width 8 height 8
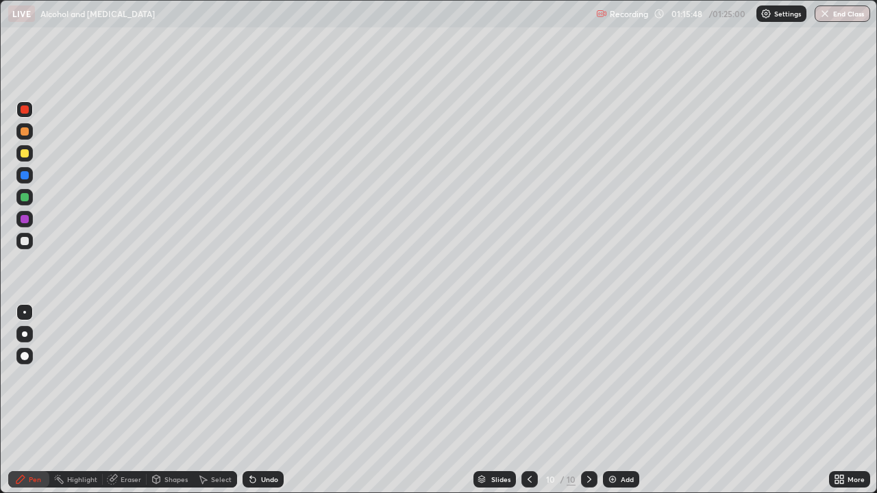
click at [529, 400] on icon at bounding box center [529, 479] width 11 height 11
click at [523, 400] on div at bounding box center [529, 479] width 16 height 16
click at [588, 400] on icon at bounding box center [589, 479] width 11 height 11
click at [591, 400] on div at bounding box center [589, 479] width 16 height 16
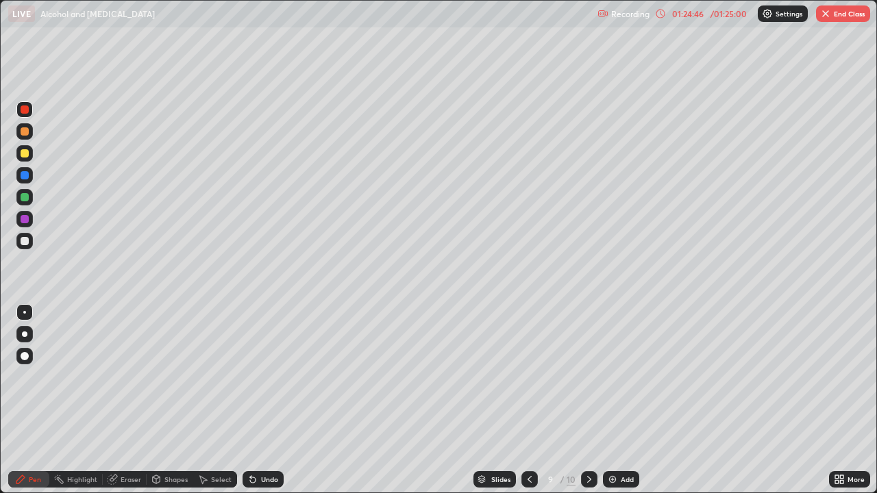
click at [588, 400] on icon at bounding box center [589, 479] width 4 height 7
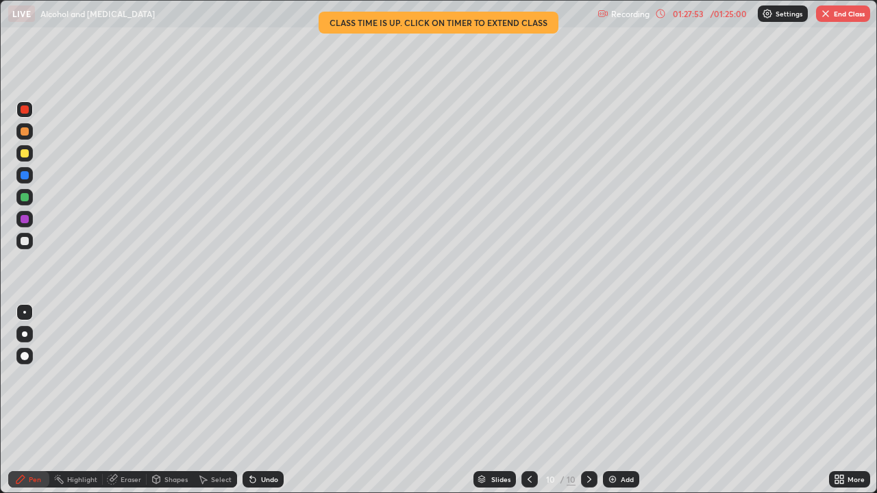
click at [842, 16] on button "End Class" at bounding box center [843, 13] width 54 height 16
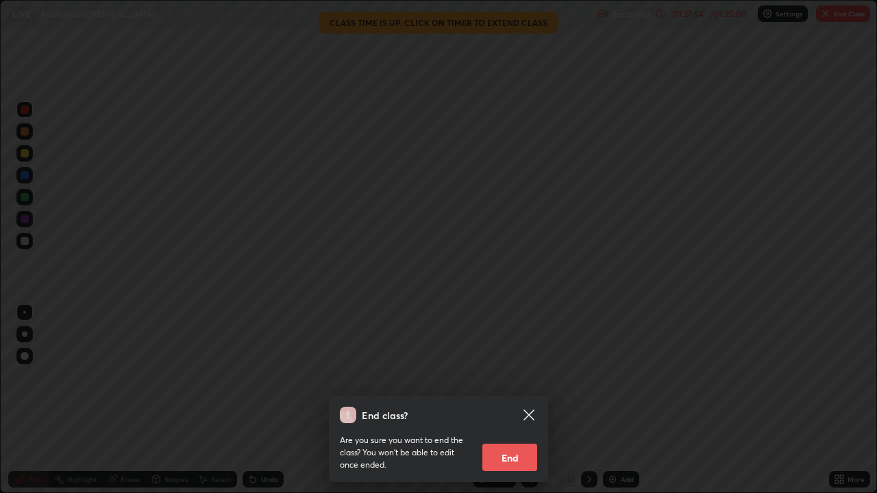
click at [511, 400] on button "End" at bounding box center [509, 457] width 55 height 27
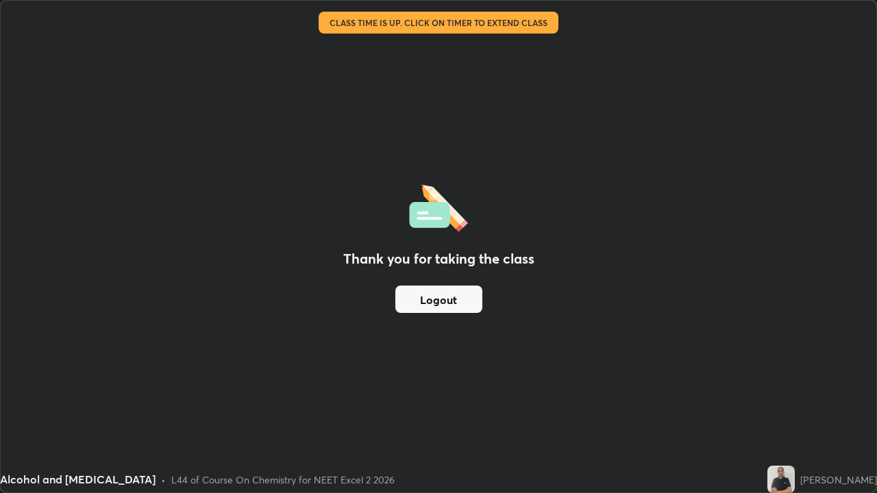
click at [444, 296] on button "Logout" at bounding box center [438, 299] width 87 height 27
